Goal: Find specific page/section: Find specific page/section

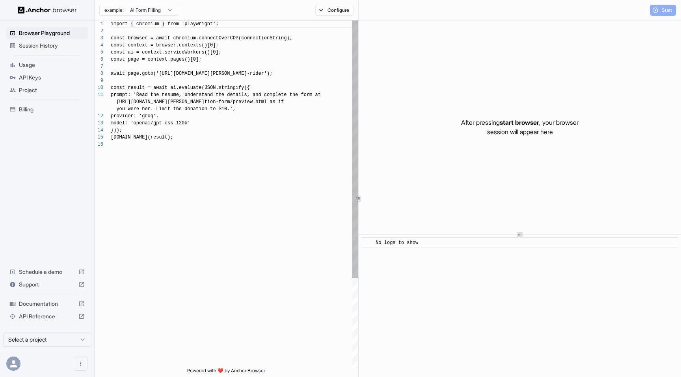
scroll to position [71, 0]
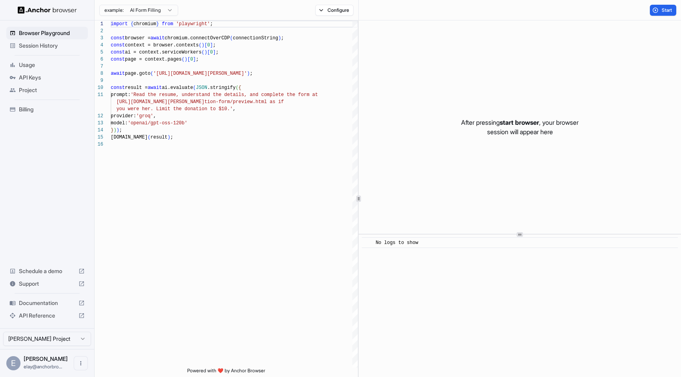
click at [65, 46] on span "Session History" at bounding box center [52, 46] width 66 height 8
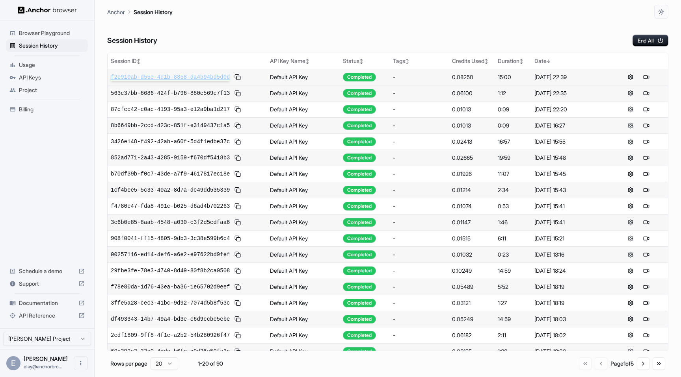
click at [192, 77] on span "f2e910ab-d55e-4d1b-8858-da4b94bd5d0d" at bounding box center [170, 77] width 119 height 8
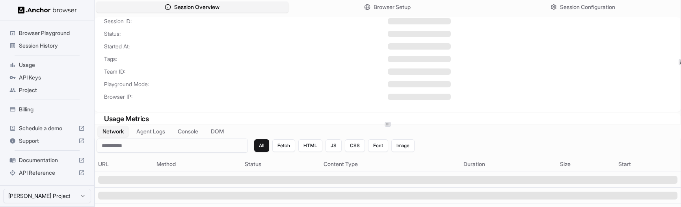
click at [209, 53] on div "Session ID: Status: Started At: Tags: Team ID: Playground Mode: Browser IP:" at bounding box center [388, 63] width 586 height 93
